Goal: Transaction & Acquisition: Purchase product/service

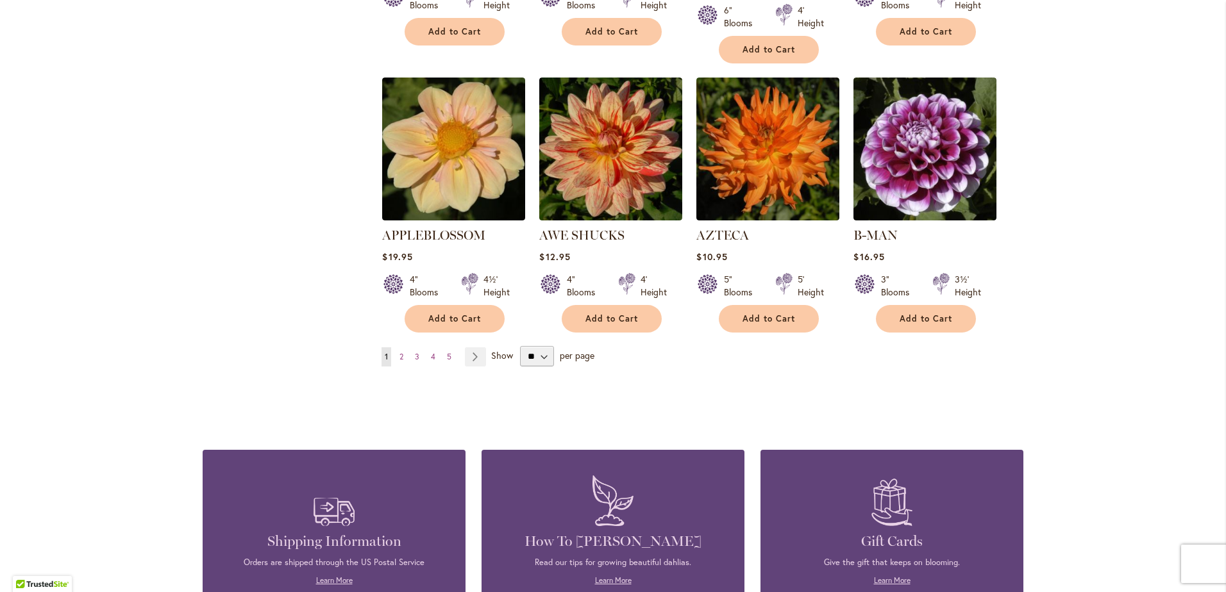
scroll to position [1042, 0]
click at [496, 349] on span "Show" at bounding box center [502, 355] width 22 height 12
click at [520, 346] on select "** ** ** **" at bounding box center [537, 356] width 34 height 21
click at [469, 347] on link "Page Next" at bounding box center [475, 356] width 21 height 19
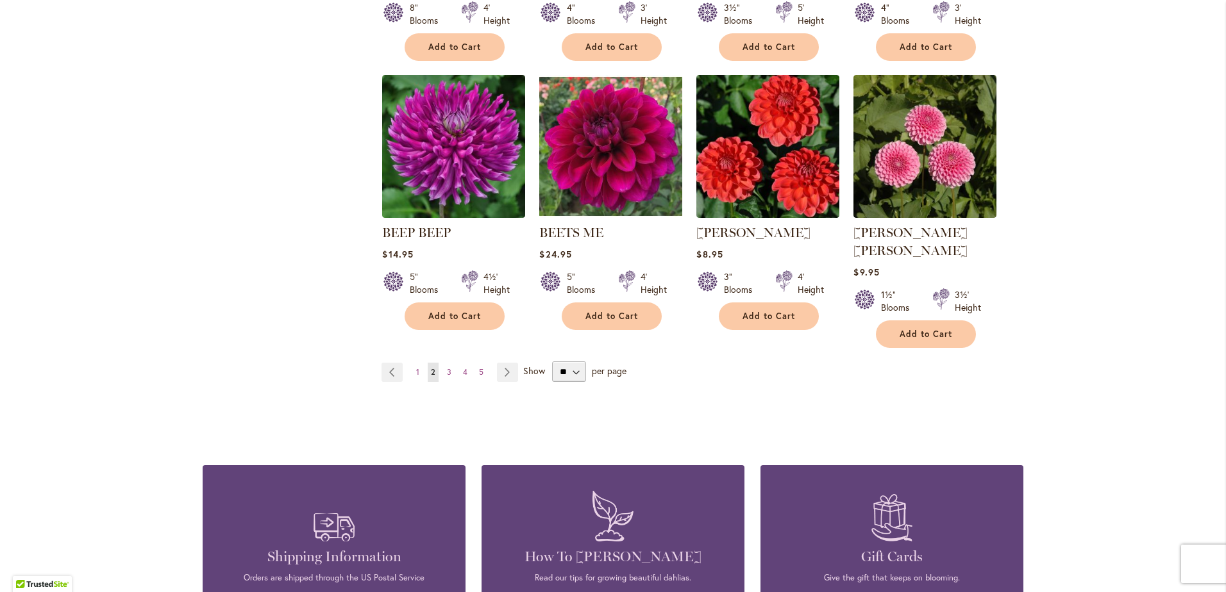
scroll to position [1042, 0]
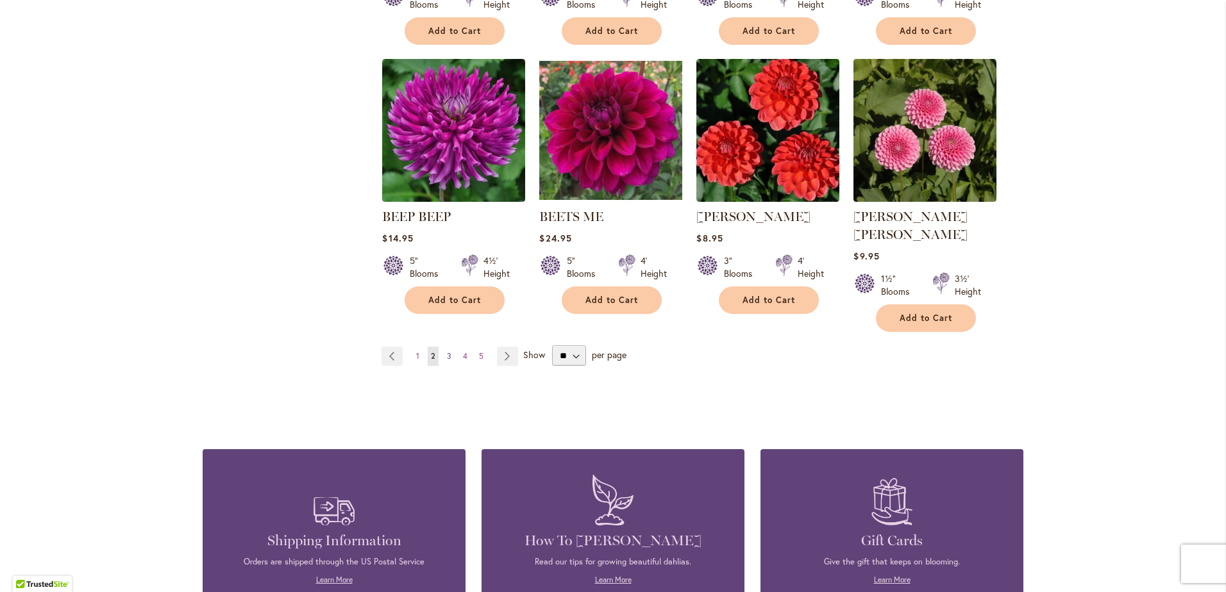
click at [447, 351] on span "3" at bounding box center [449, 356] width 4 height 10
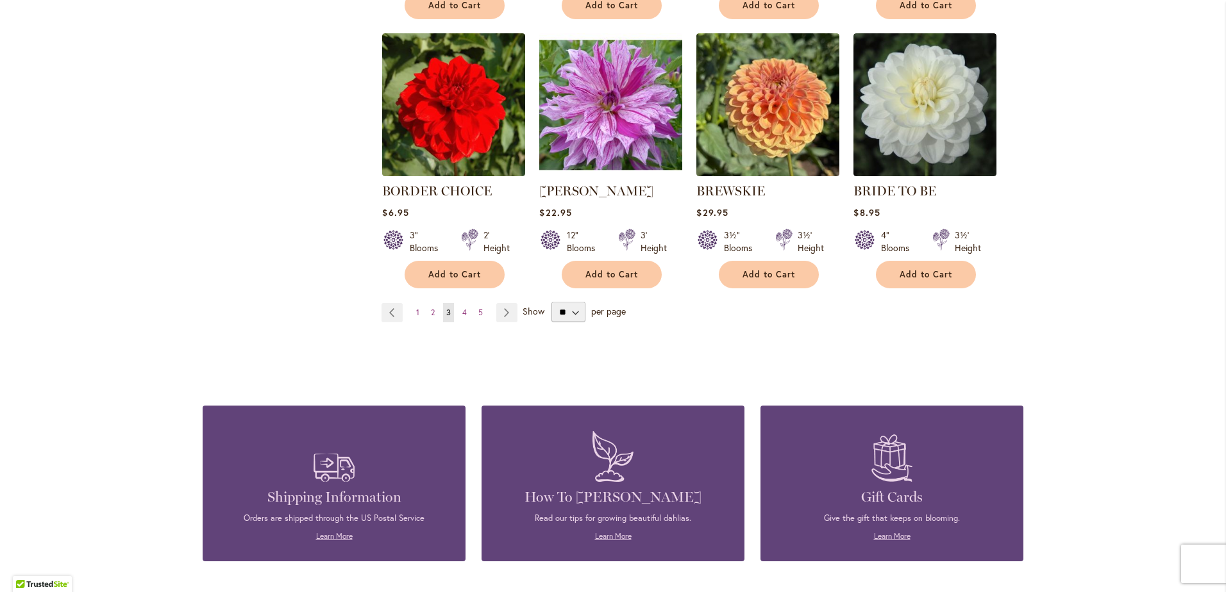
scroll to position [1074, 0]
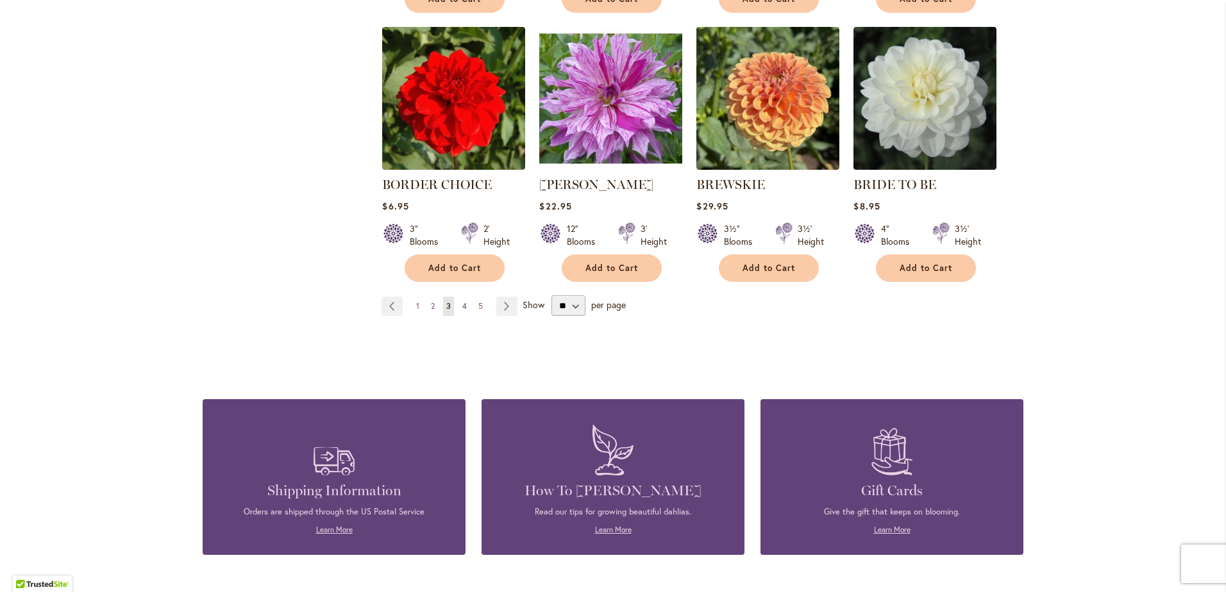
click at [462, 308] on span "4" at bounding box center [464, 306] width 4 height 10
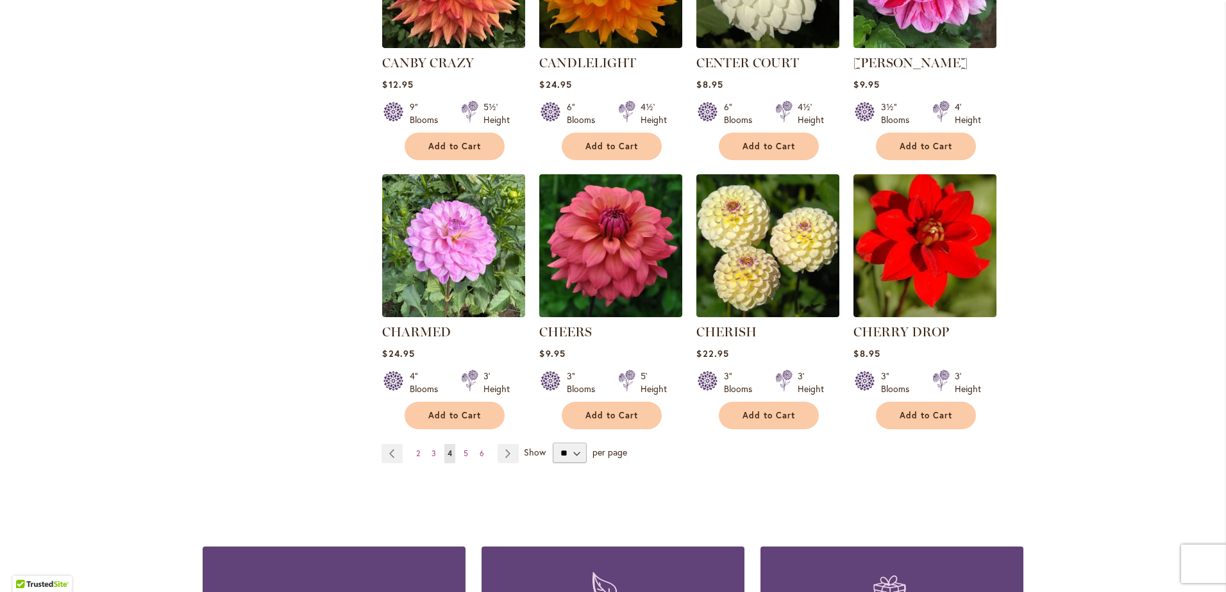
scroll to position [946, 0]
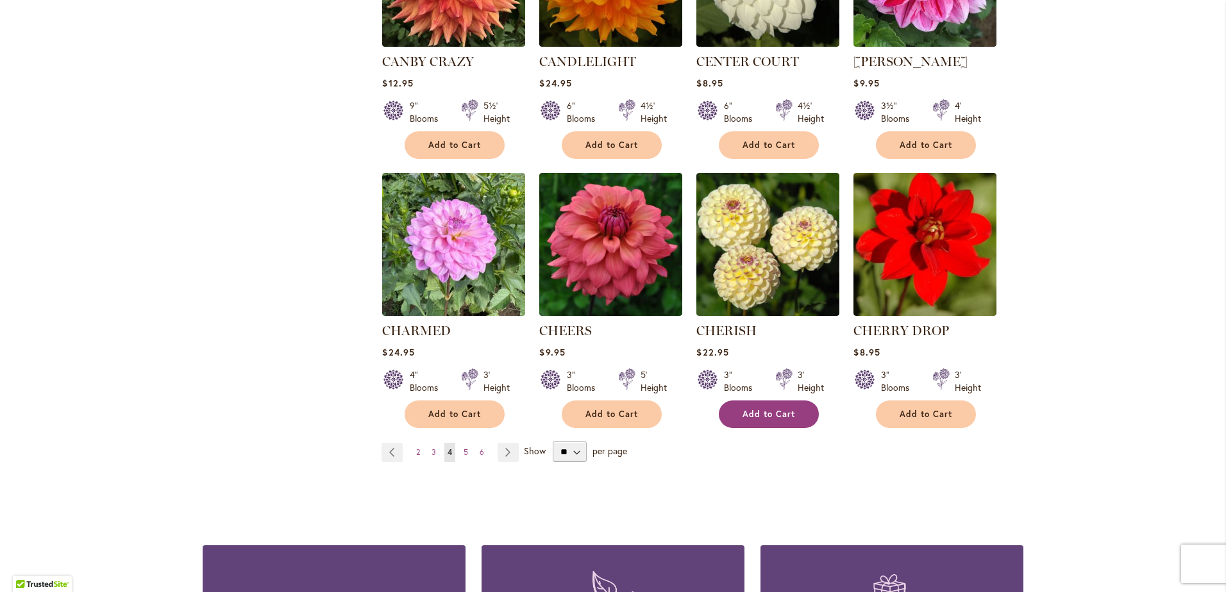
click at [755, 403] on button "Add to Cart" at bounding box center [769, 415] width 100 height 28
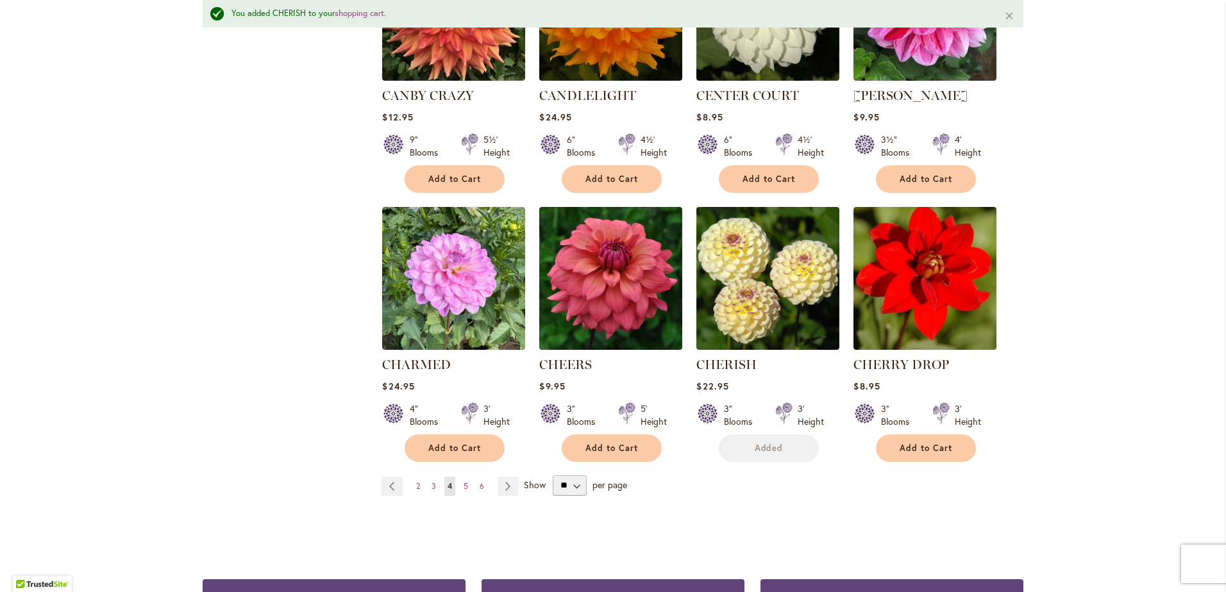
scroll to position [980, 0]
